Goal: Task Accomplishment & Management: Use online tool/utility

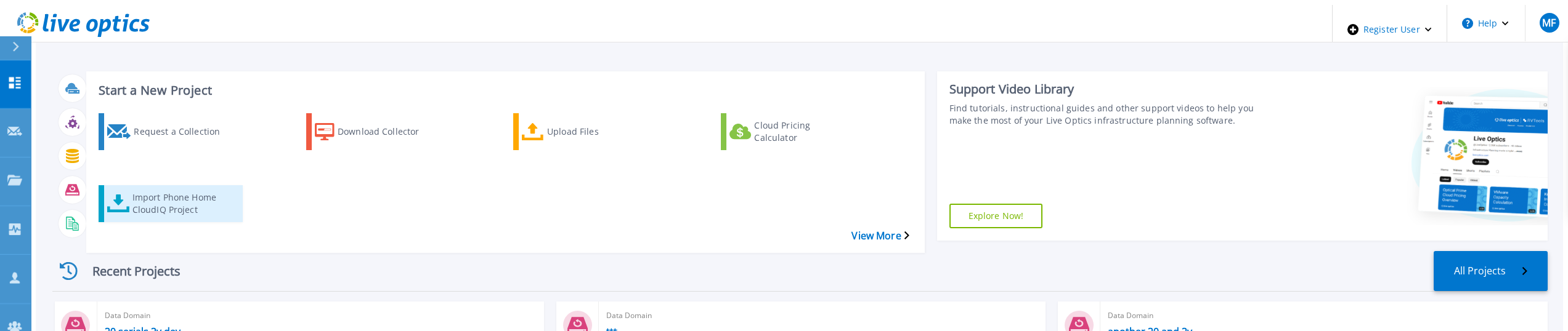
click at [175, 189] on div "Import Phone Home CloudIQ Project" at bounding box center [181, 204] width 98 height 31
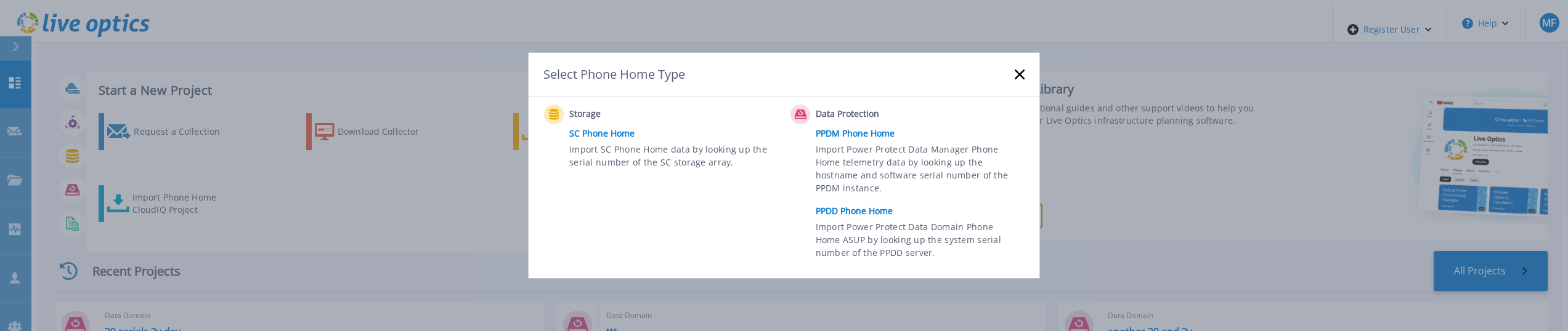
click at [878, 228] on span "Import Power Protect Data Domain Phone Home ASUP by looking up the system seria…" at bounding box center [918, 241] width 205 height 43
drag, startPoint x: 838, startPoint y: 213, endPoint x: 833, endPoint y: 218, distance: 7.1
click at [836, 214] on link "PPDD Phone Home" at bounding box center [923, 211] width 215 height 18
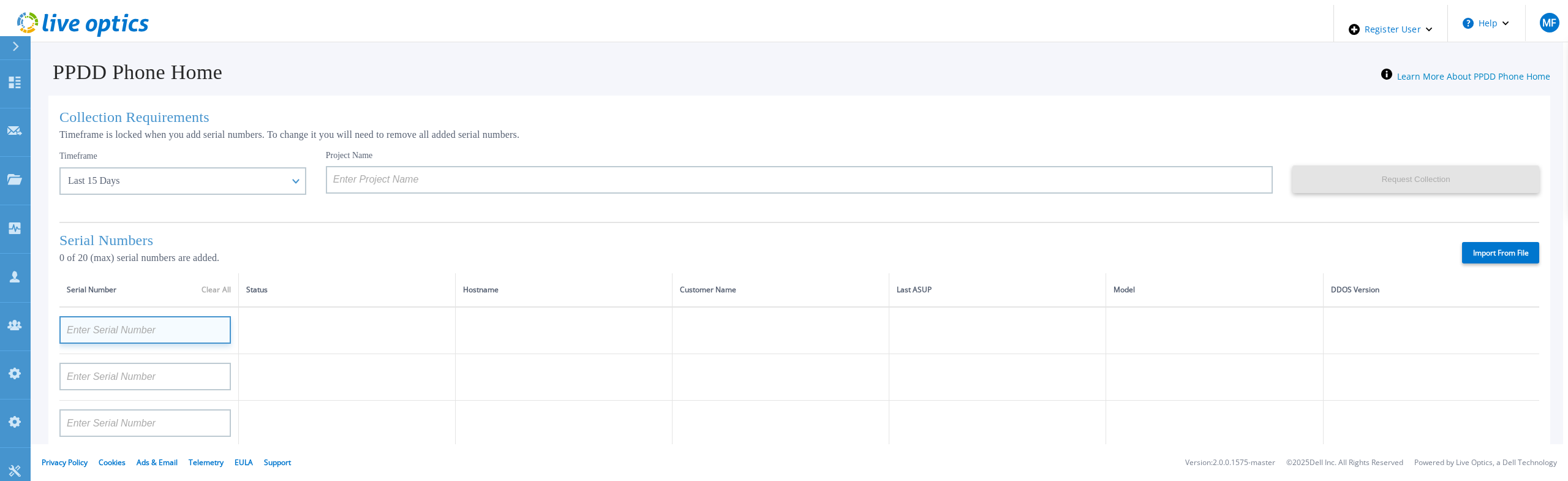
click at [139, 321] on input at bounding box center [145, 329] width 172 height 28
paste input "APX00232503747"
type input "APX00232503747"
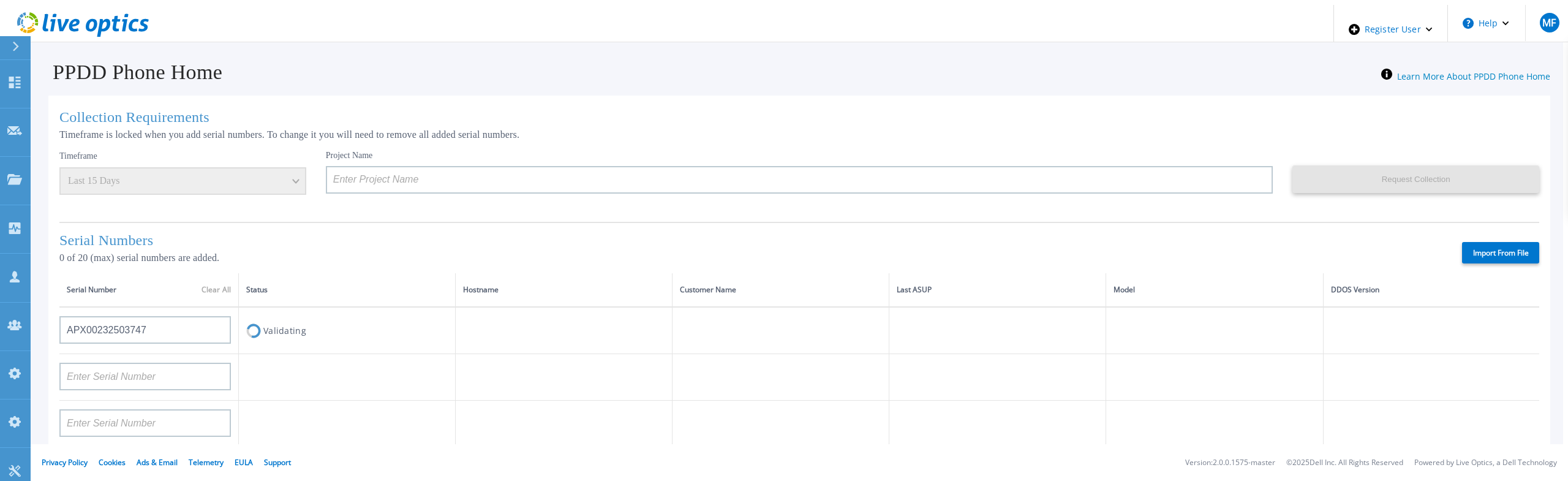
click at [359, 273] on th "Status" at bounding box center [347, 290] width 217 height 34
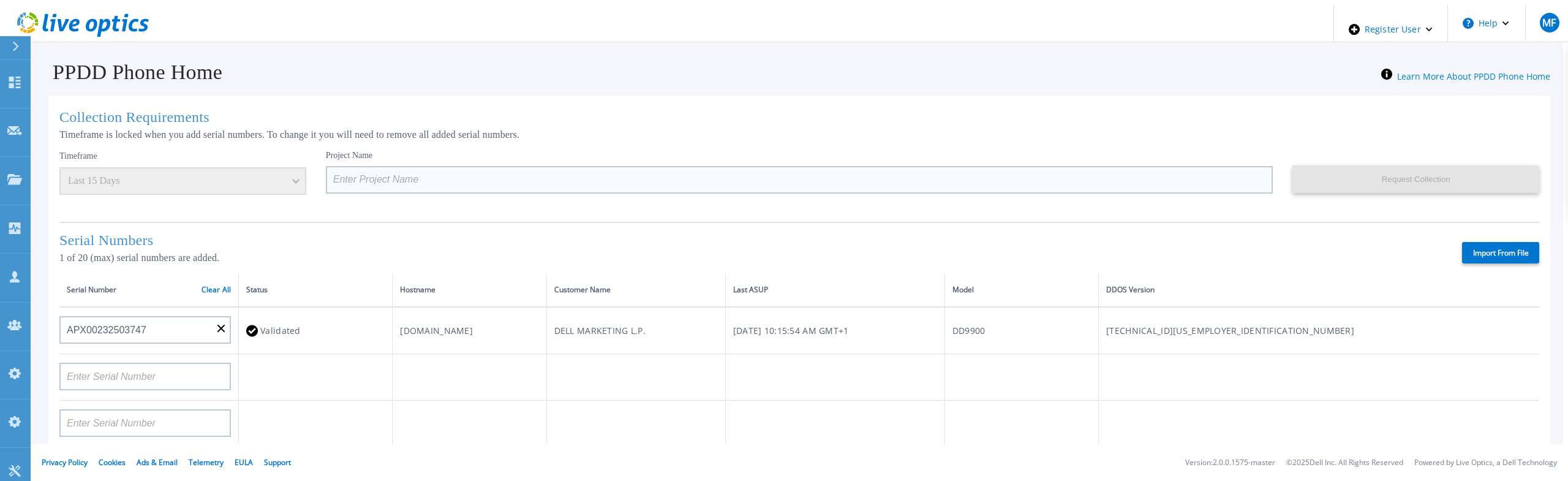
click at [397, 180] on input at bounding box center [800, 179] width 948 height 28
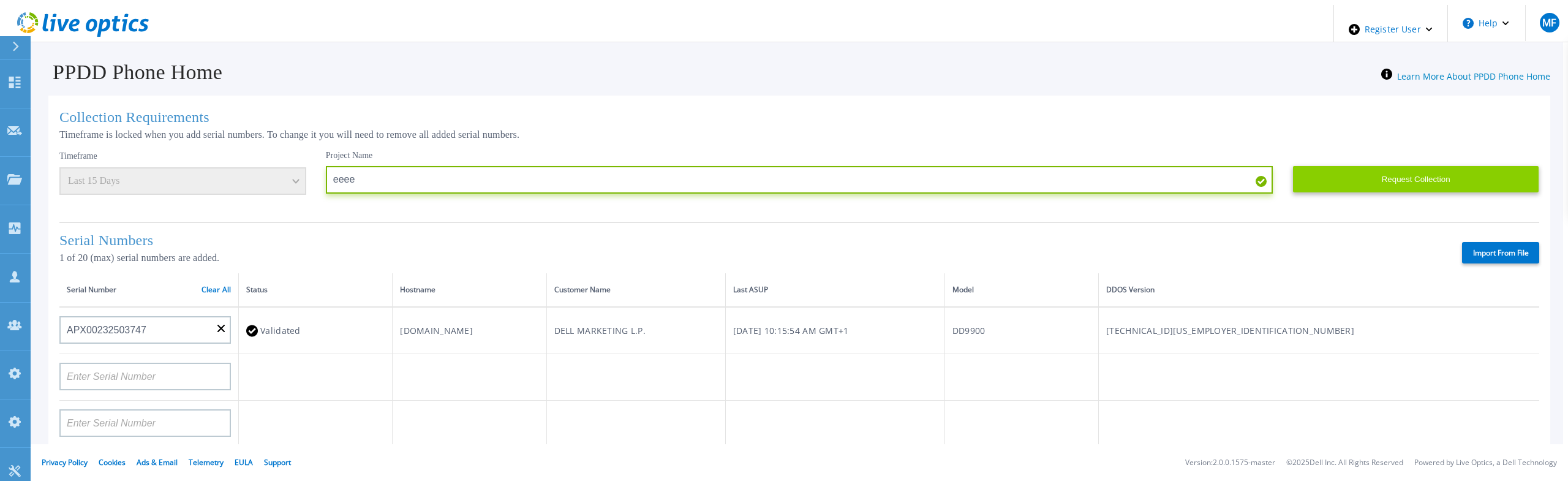
type input "eeee"
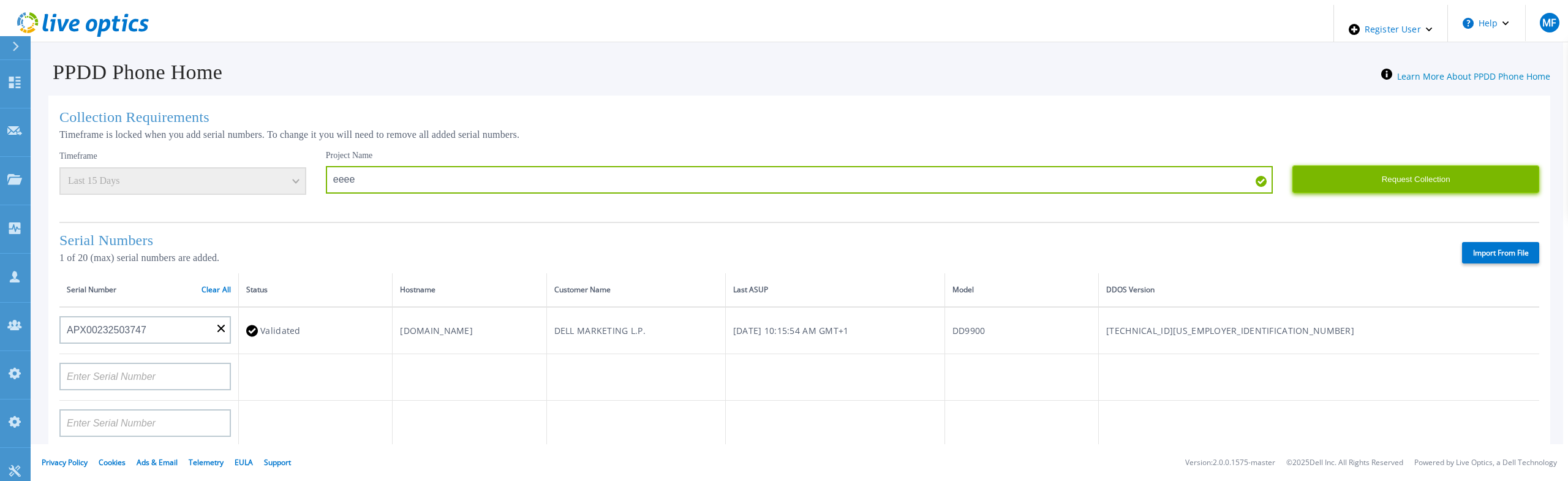
click at [1346, 174] on button "Request Collection" at bounding box center [1415, 178] width 247 height 28
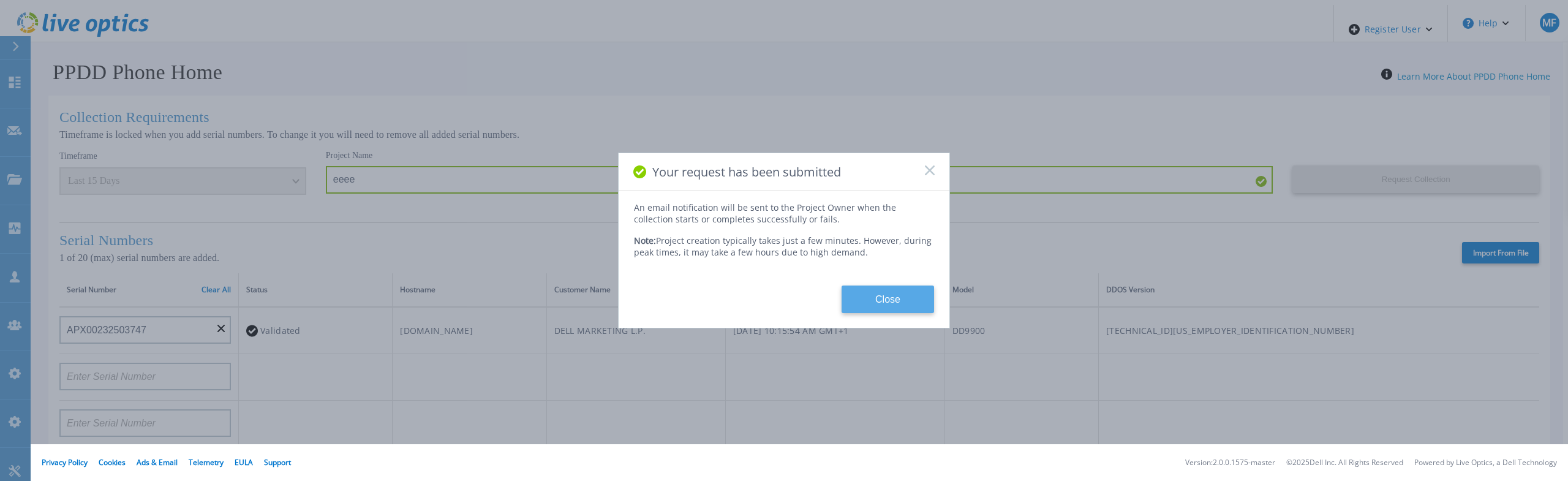
click at [898, 289] on button "Close" at bounding box center [888, 299] width 93 height 28
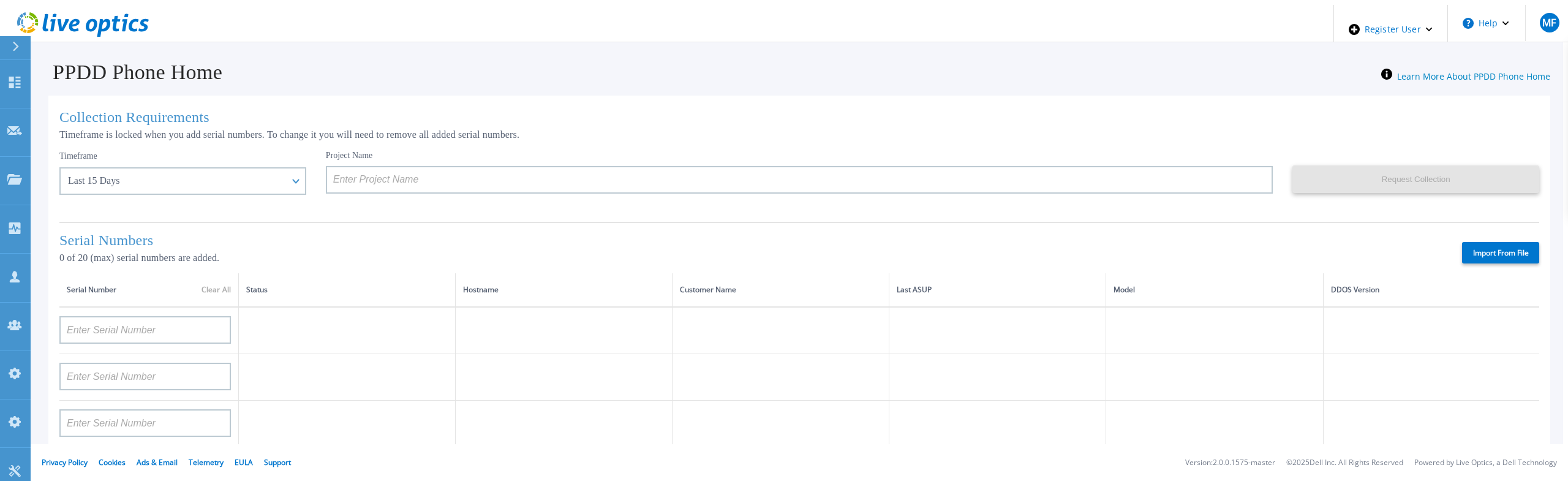
click at [1510, 252] on label "Import From File" at bounding box center [1500, 252] width 77 height 22
click at [0, 0] on input "Import From File" at bounding box center [0, 0] width 0 height 0
type input "APM00211700095"
type input "APX00232503747"
type input "APM00214914093"
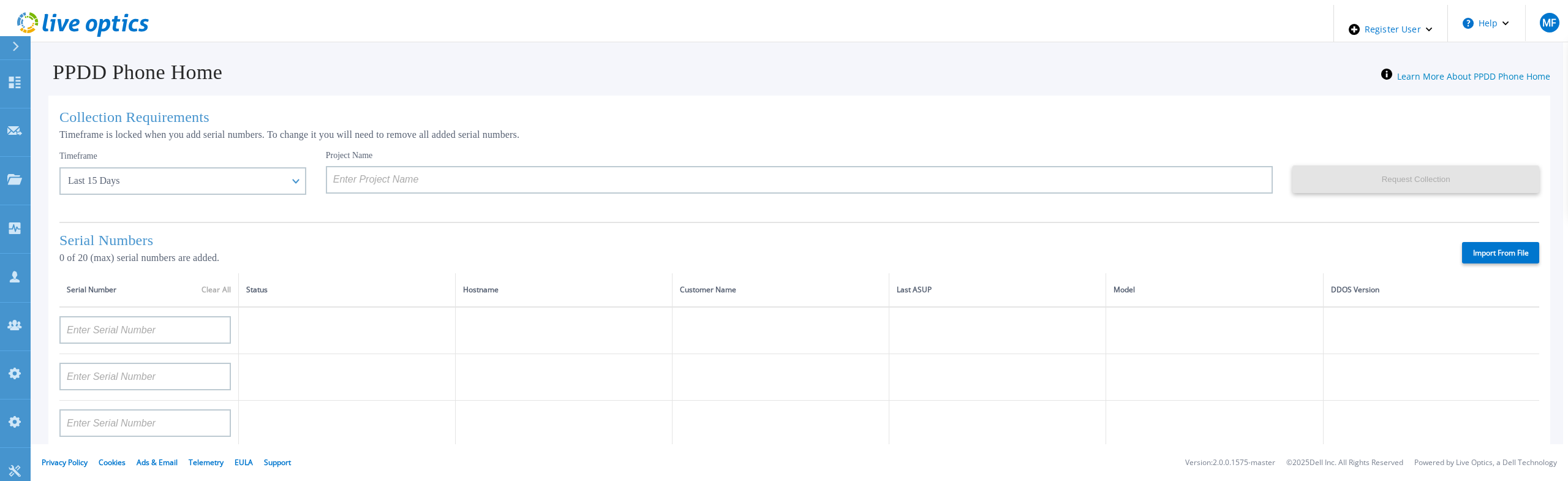
type input "APM00171836329"
type input "APM00212026971"
type input "APM00214914094"
type input "APX00234502218"
type input "APM00212018359"
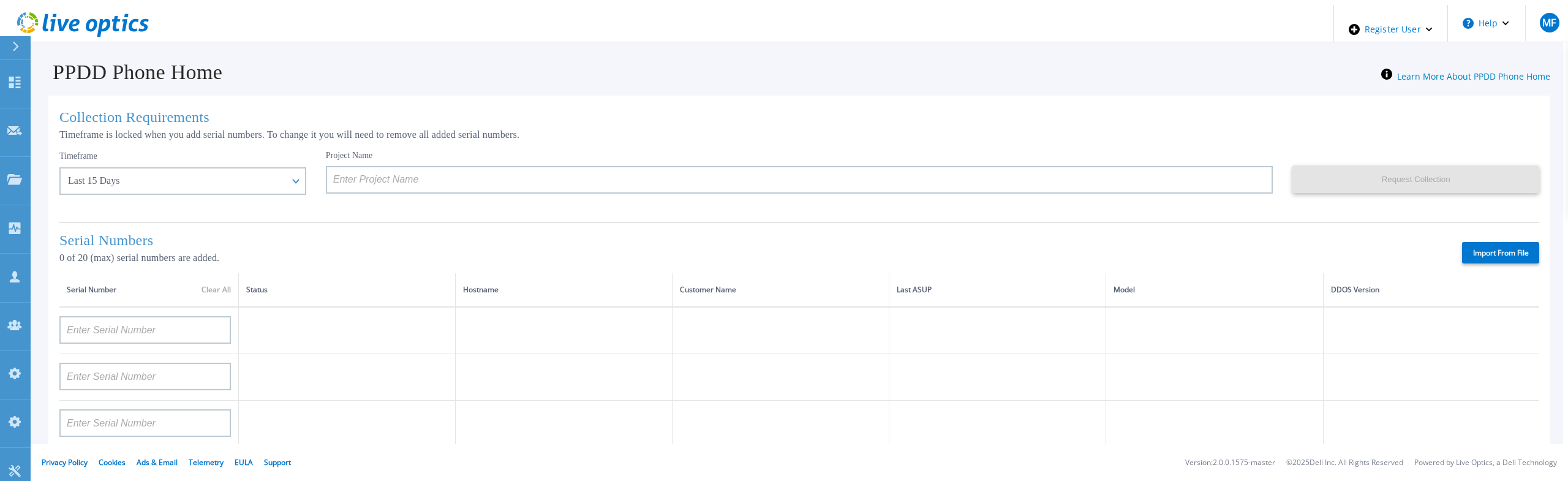
type input "APX00232503745"
type input "APX00232503743"
type input "APM00193603655"
type input "APM00212517749"
type input "APX00232503742"
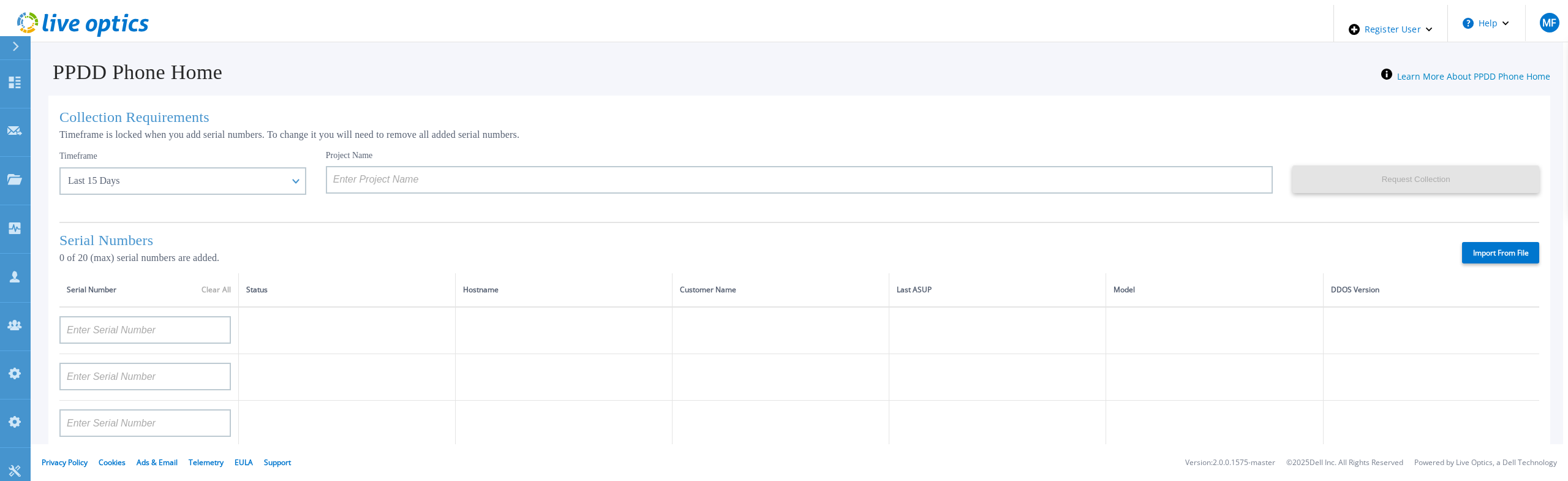
type input "APM00212702822"
type input "APM00212610953"
type input "APM00202614668"
type input "APM00212613652"
type input "APX00222101185"
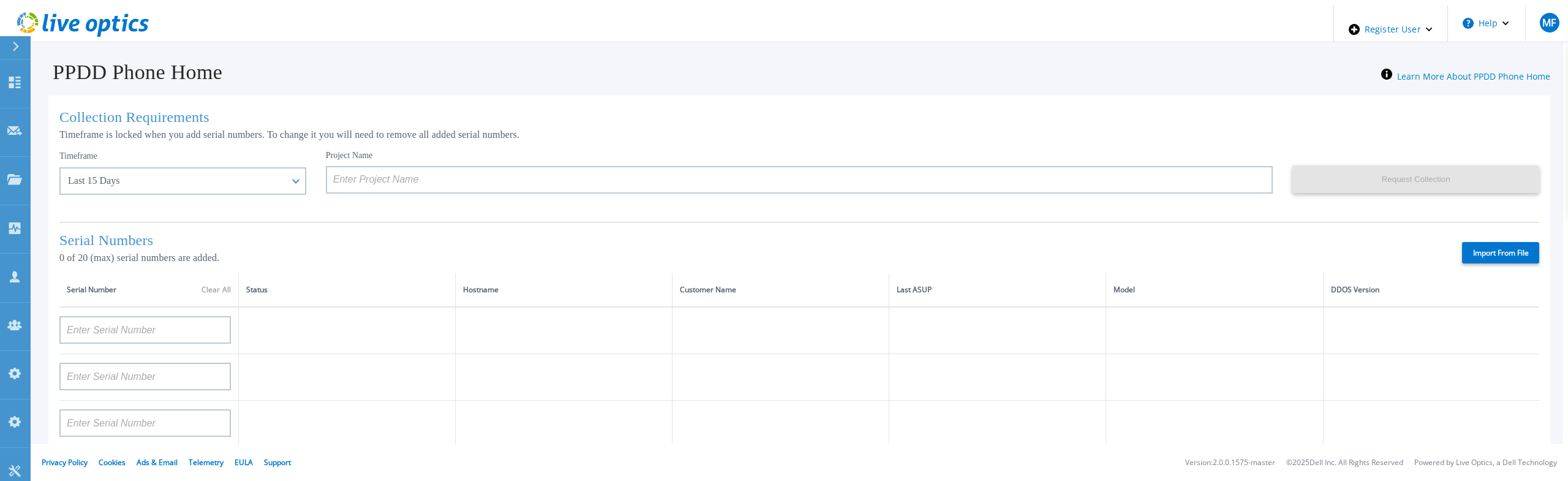
type input "AUDVUX6XJHDJFE"
type input "APM00133543104"
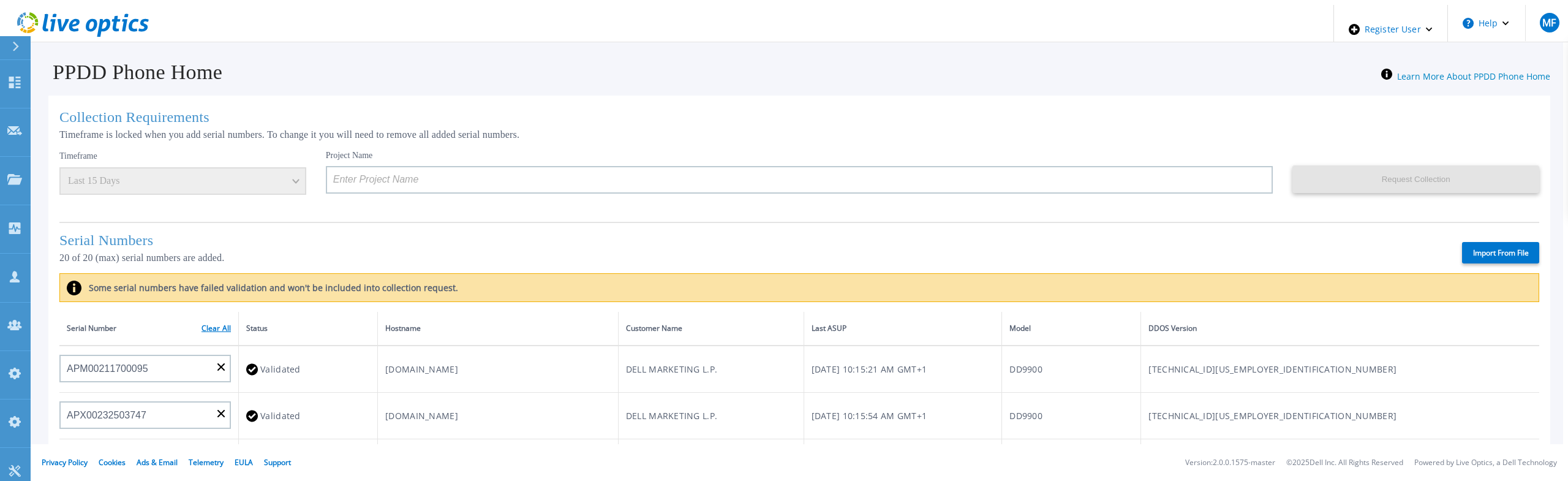
click at [209, 327] on link "Clear All" at bounding box center [215, 328] width 29 height 9
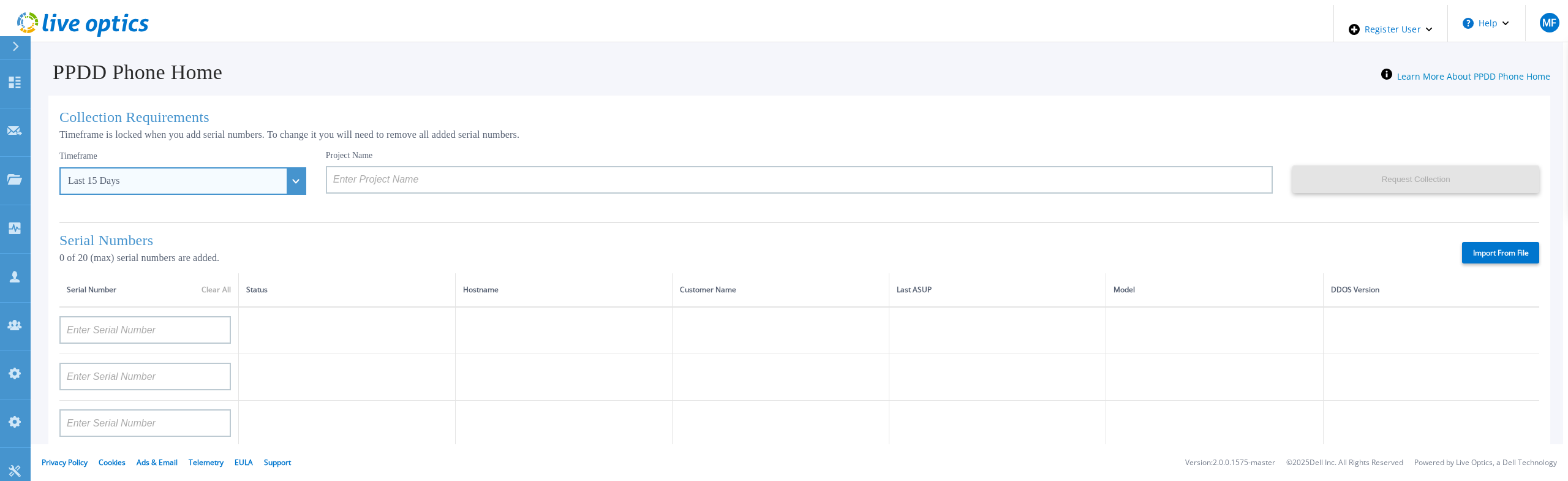
click at [273, 178] on div "Last 15 Days" at bounding box center [183, 180] width 247 height 28
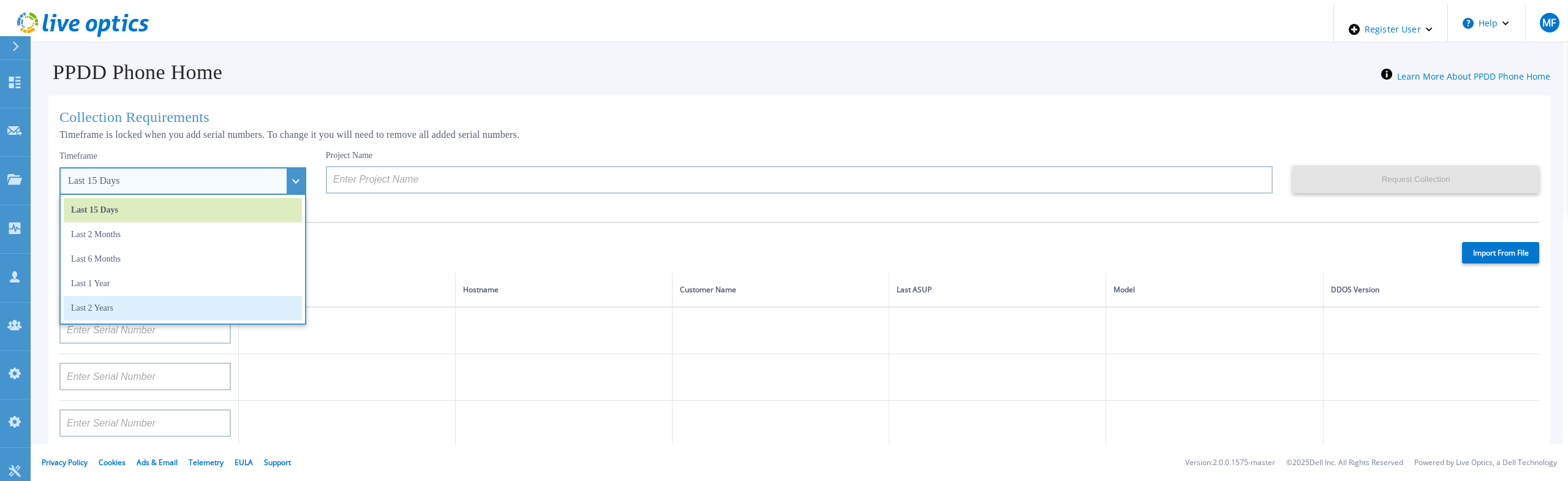
click at [119, 300] on li "Last 2 Years" at bounding box center [182, 308] width 238 height 25
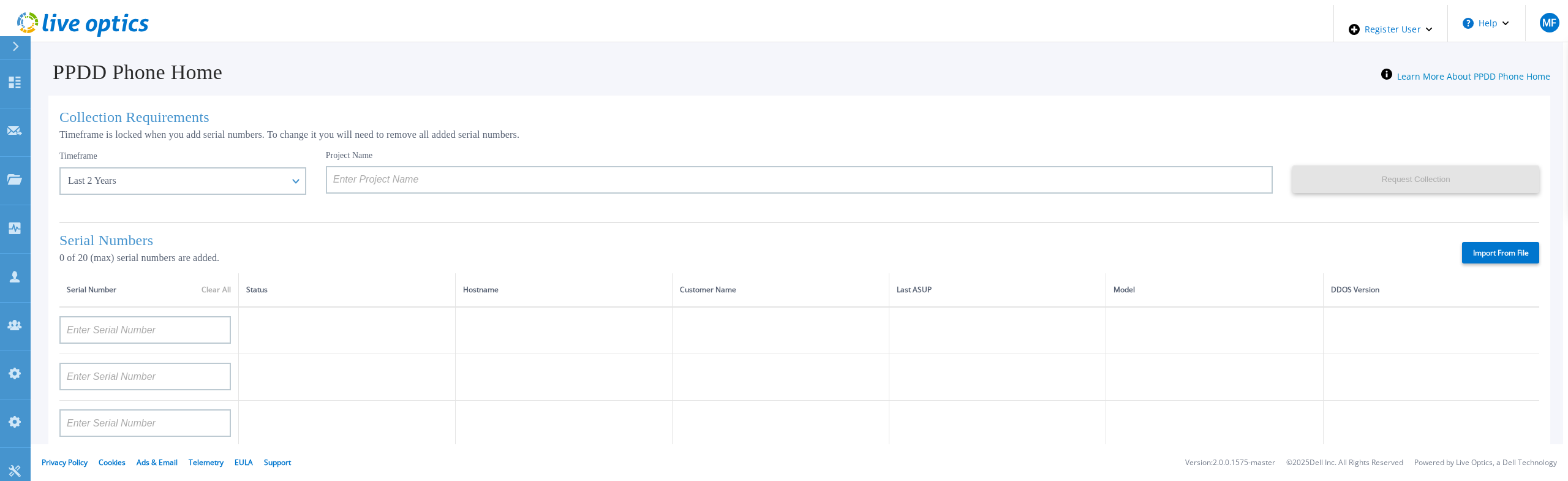
click at [1486, 250] on label "Import From File" at bounding box center [1500, 252] width 77 height 22
click at [0, 0] on input "Import From File" at bounding box center [0, 0] width 0 height 0
type input "APM00211700095"
type input "APX00232503747"
type input "APM00214914093"
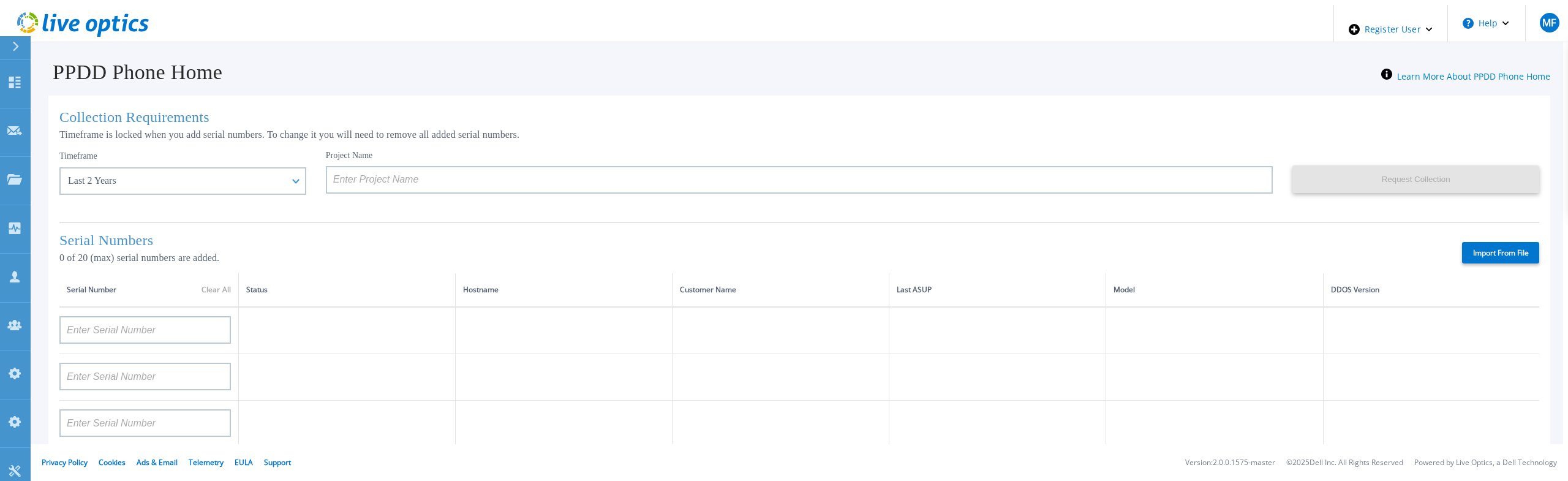
type input "APM00171836329"
type input "APM00212026971"
type input "APM00214914094"
type input "APX00234502218"
type input "APM00212018359"
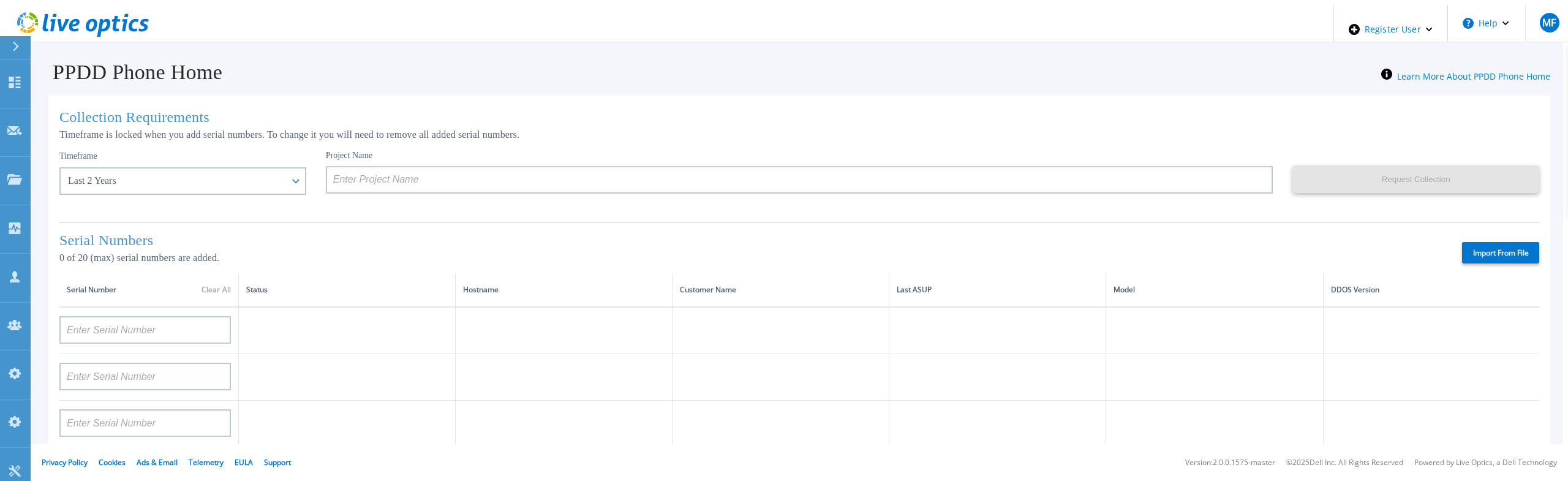
type input "APX00232503745"
type input "APX00232503743"
type input "APM00193603655"
type input "APM00212517749"
type input "APX00232503742"
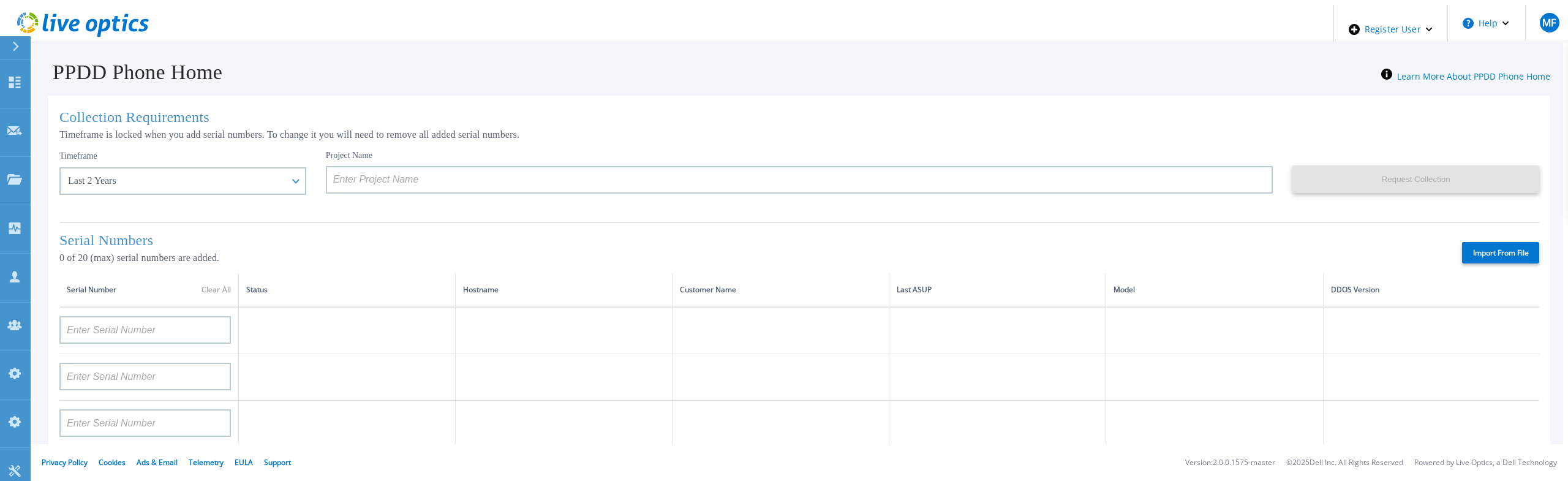
type input "APM00212702822"
type input "APM00212610953"
type input "APM00202614668"
type input "APM00212613652"
type input "APX00222101185"
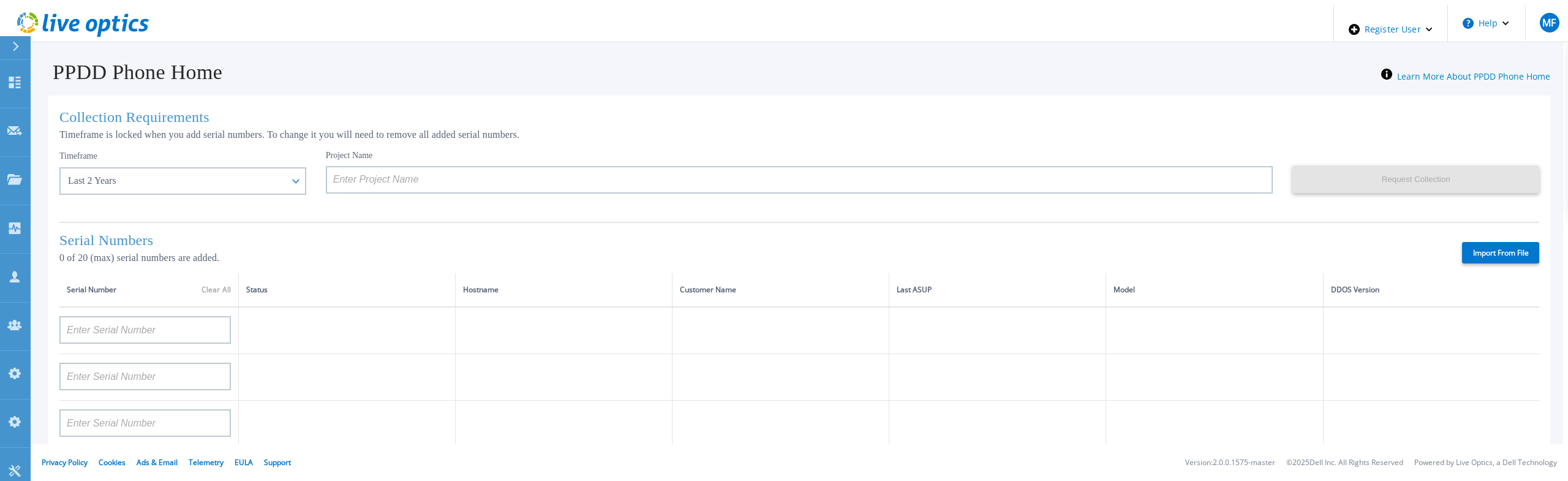
type input "AUDVUX6XJHDJFE"
type input "APM00133543104"
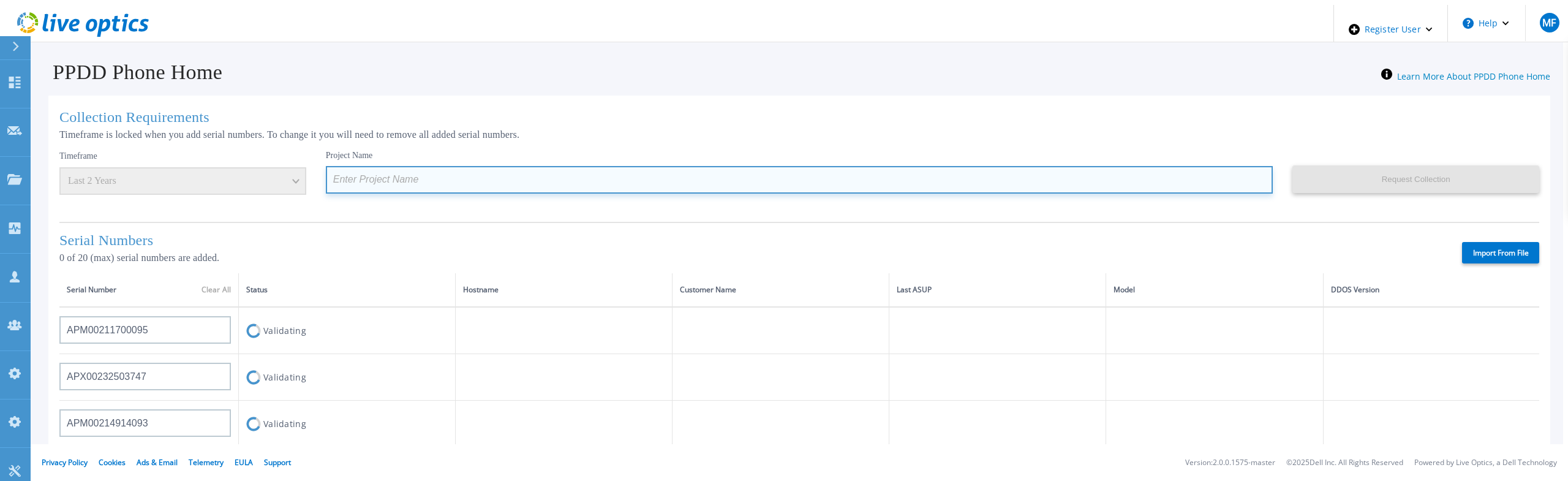
click at [369, 180] on input at bounding box center [800, 179] width 948 height 28
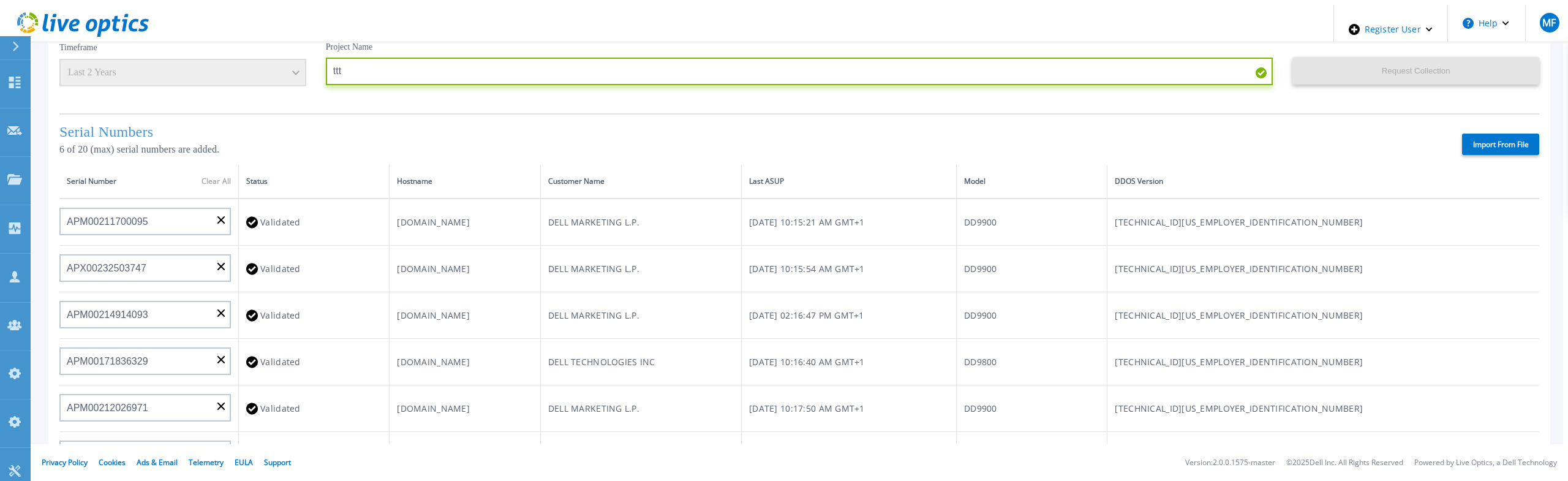
scroll to position [62, 0]
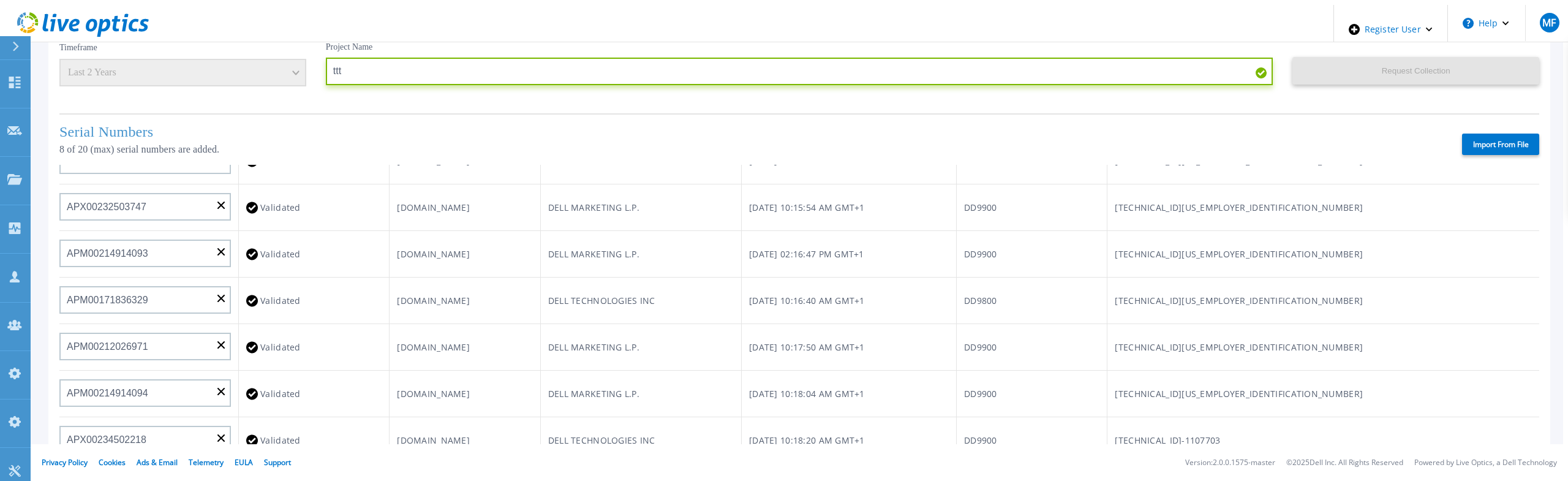
type input "ttt"
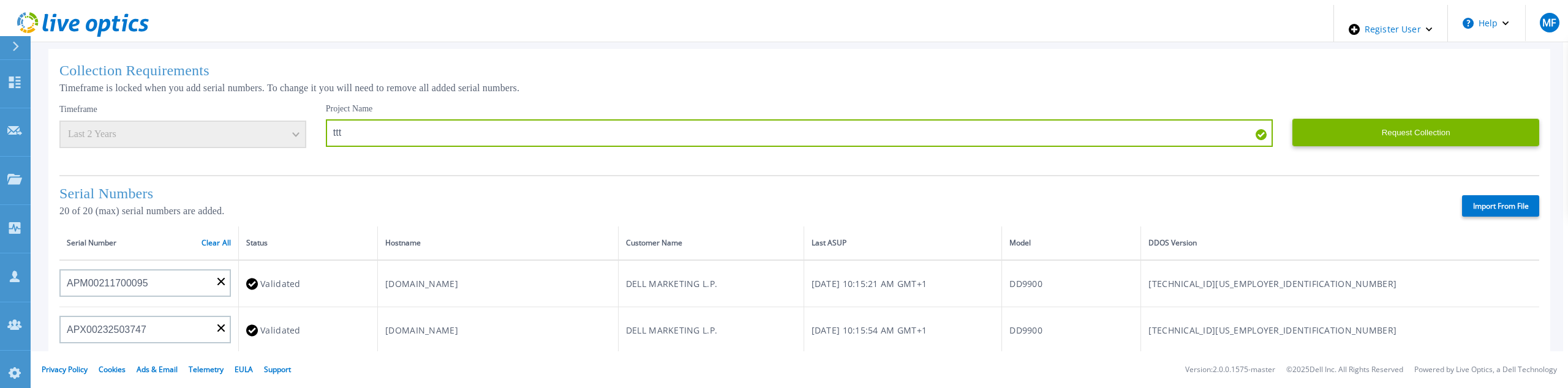
scroll to position [0, 0]
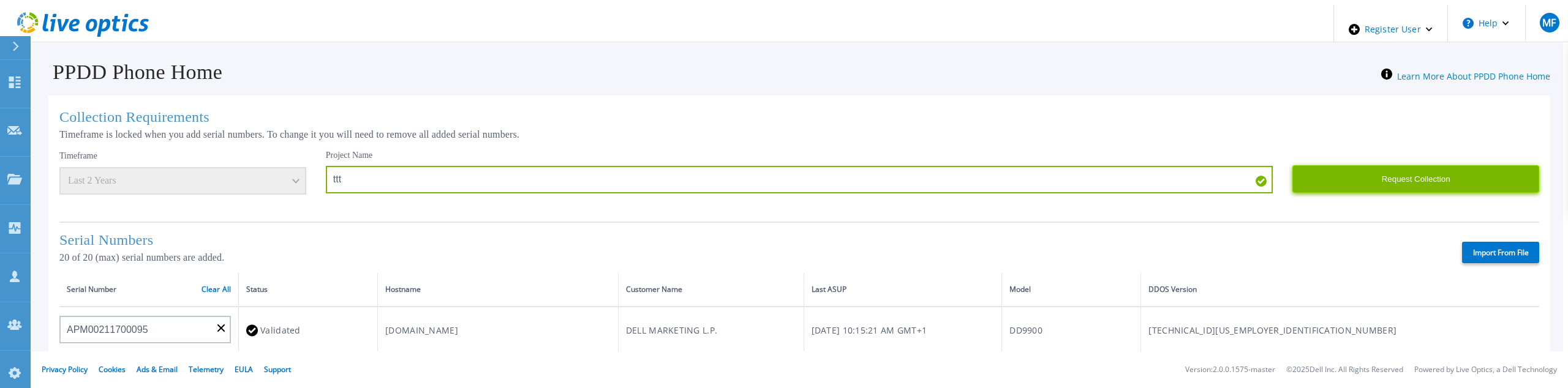
click at [1369, 177] on button "Request Collection" at bounding box center [1415, 178] width 247 height 28
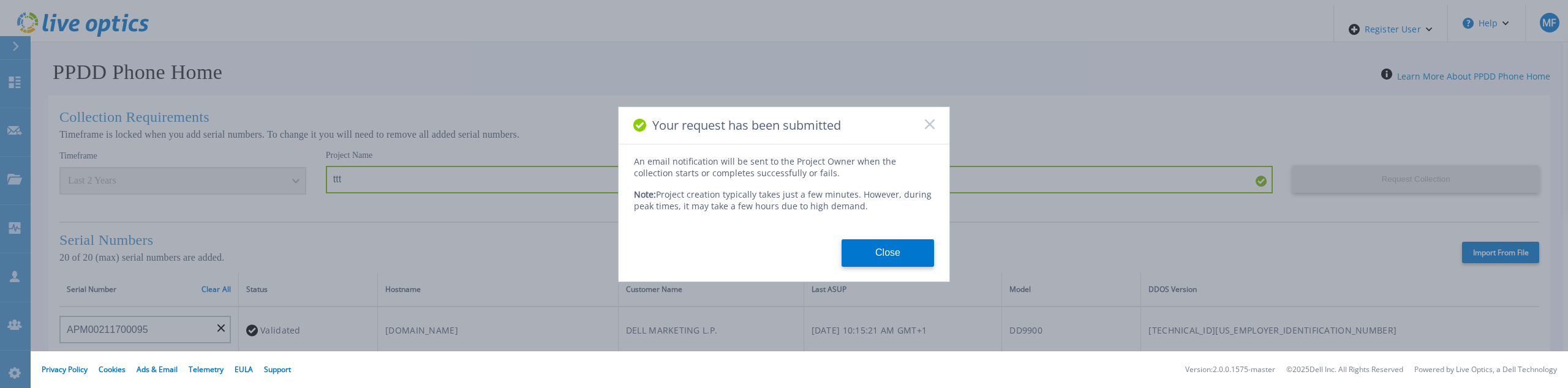
click at [863, 249] on button "Close" at bounding box center [888, 252] width 93 height 28
